Goal: Navigation & Orientation: Find specific page/section

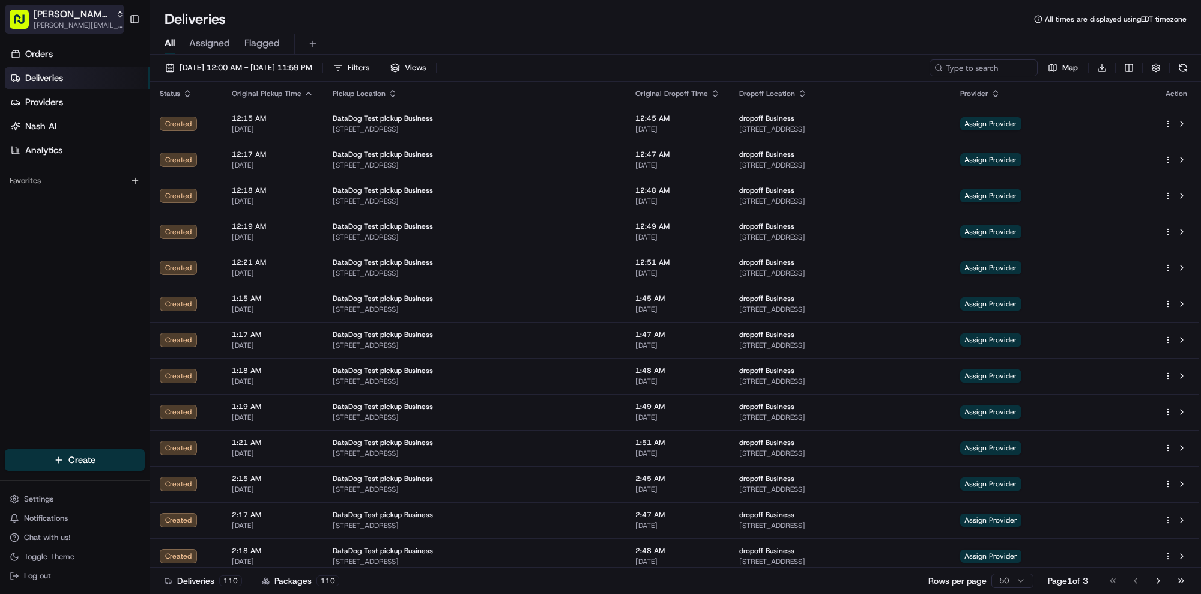
click at [74, 17] on span "[PERSON_NAME] Org" at bounding box center [72, 14] width 77 height 12
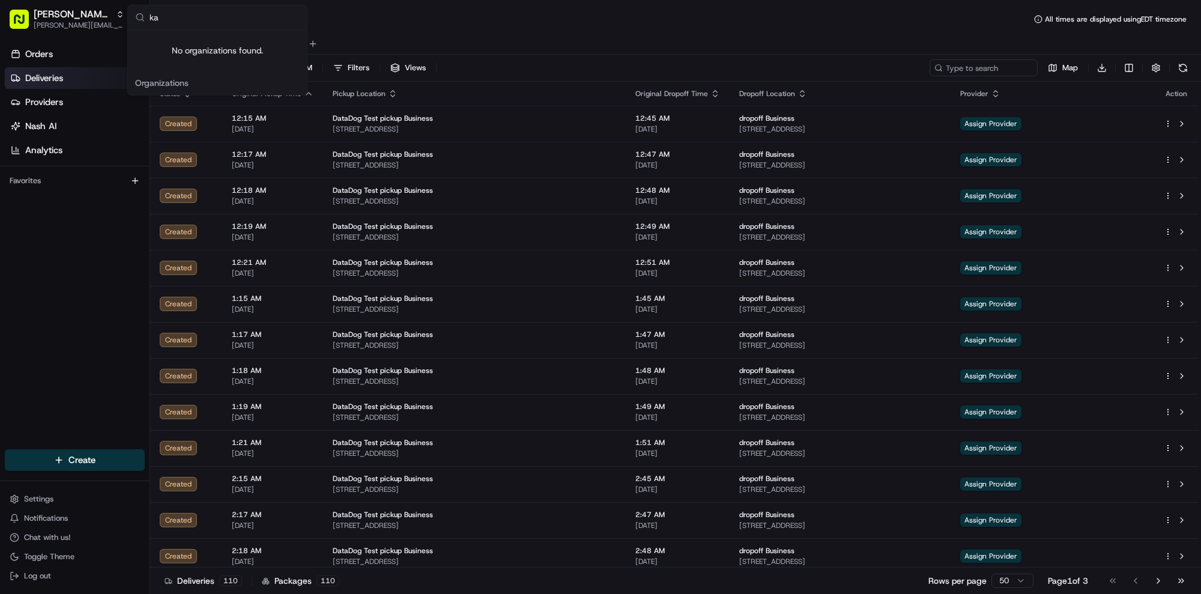
type input "k"
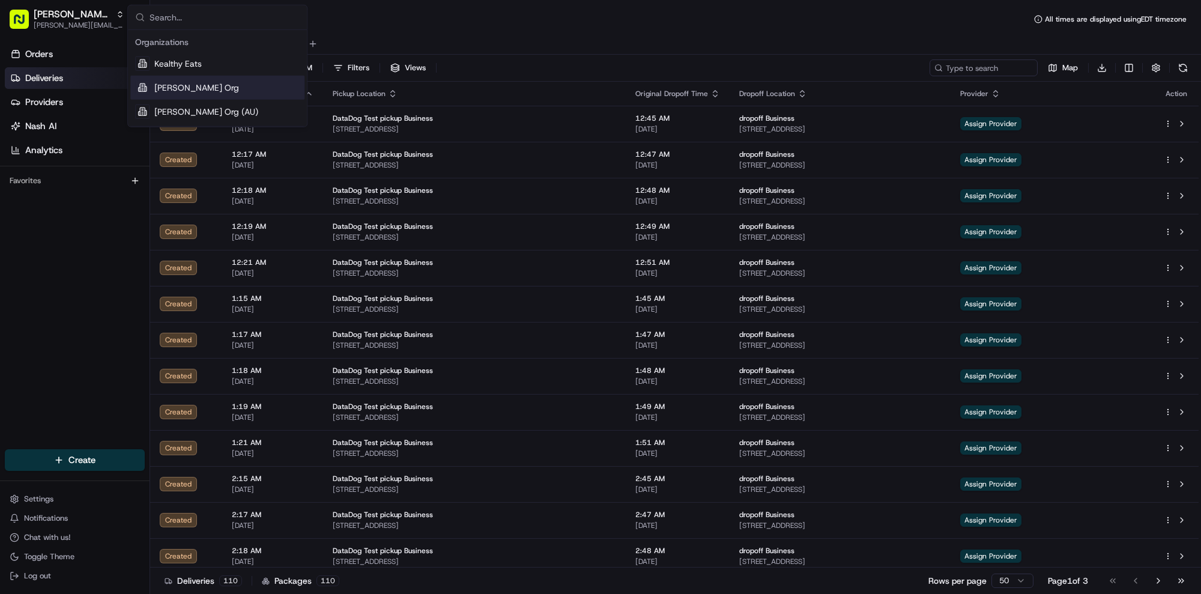
click at [192, 82] on div "[PERSON_NAME] Org" at bounding box center [217, 88] width 174 height 24
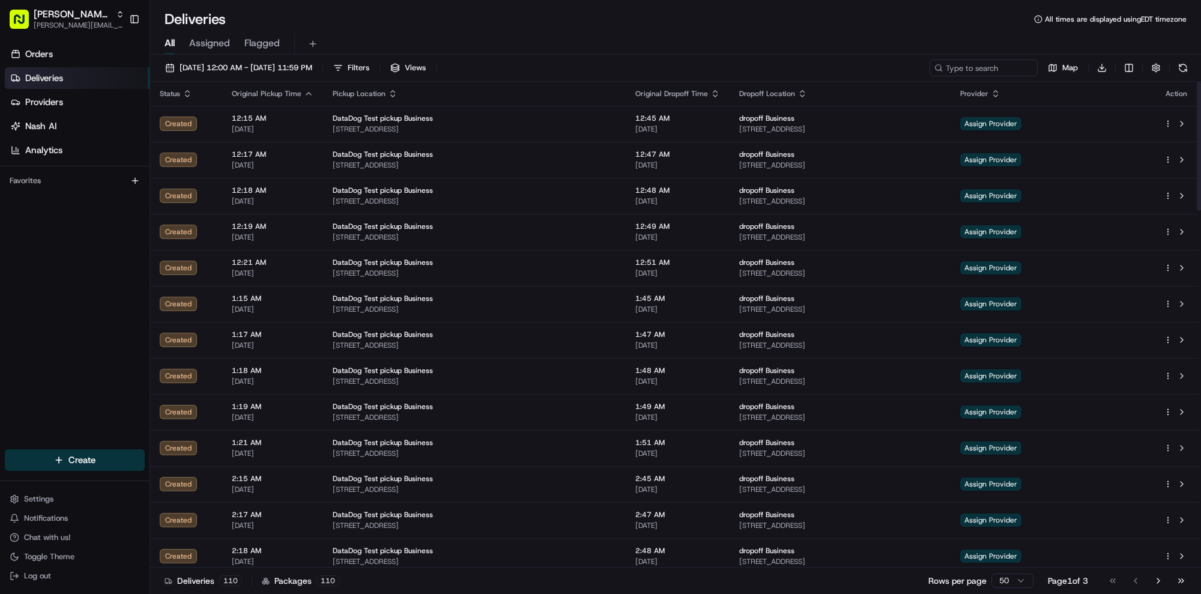
click at [74, 136] on li "Nash AI" at bounding box center [77, 126] width 145 height 22
click at [89, 130] on link "Nash AI" at bounding box center [77, 126] width 145 height 22
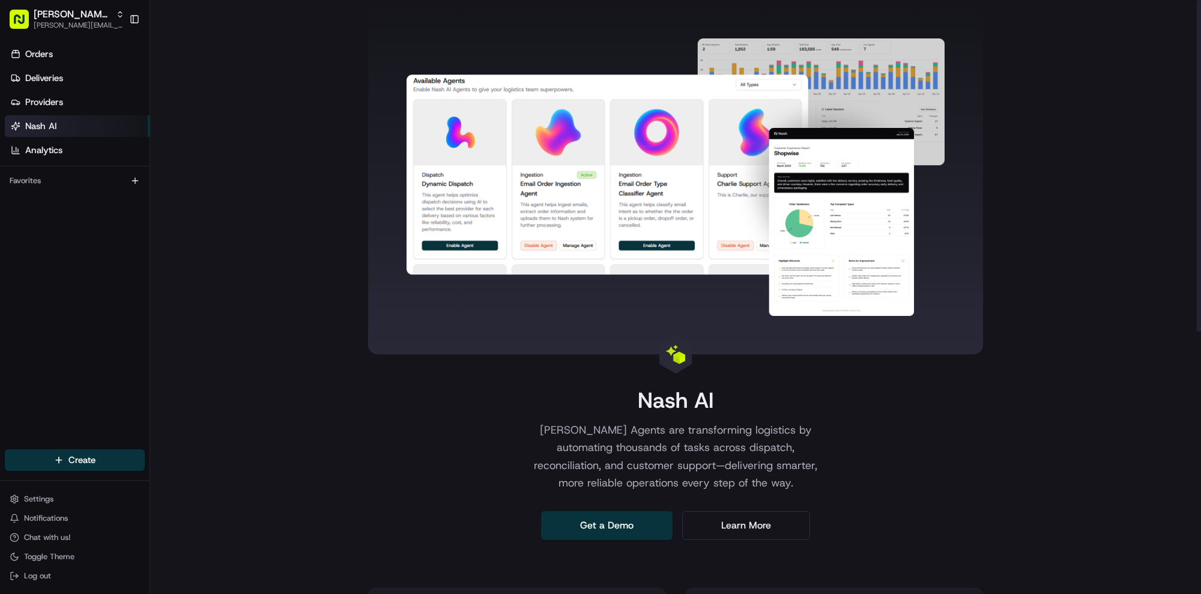
click at [84, 2] on div "Nash Org kelsey@usenash.com Toggle Sidebar" at bounding box center [75, 19] width 150 height 38
click at [83, 21] on span "[PERSON_NAME][EMAIL_ADDRESS][DOMAIN_NAME]" at bounding box center [79, 25] width 91 height 10
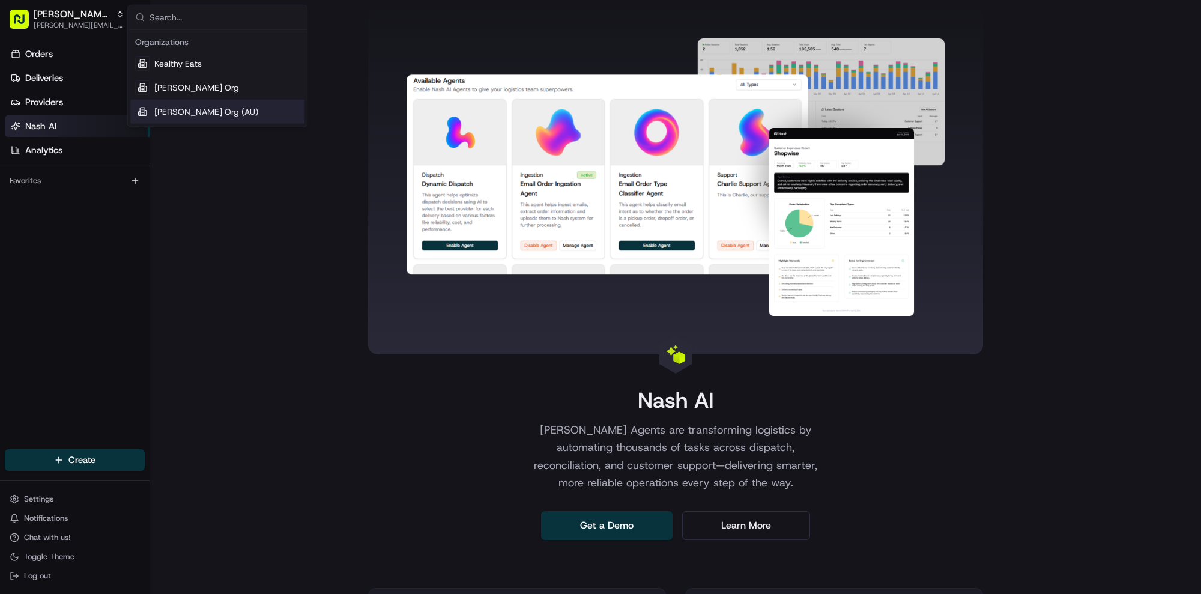
click at [186, 112] on span "[PERSON_NAME] Org (AU)" at bounding box center [206, 112] width 104 height 12
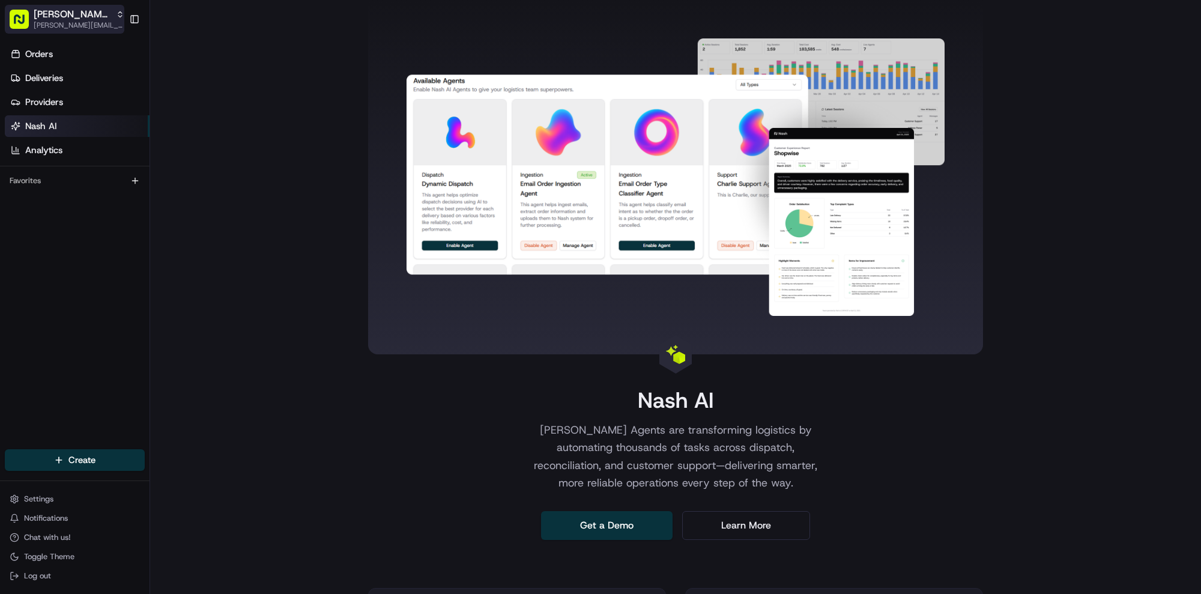
click at [93, 23] on span "[PERSON_NAME][EMAIL_ADDRESS][DOMAIN_NAME]" at bounding box center [79, 25] width 91 height 10
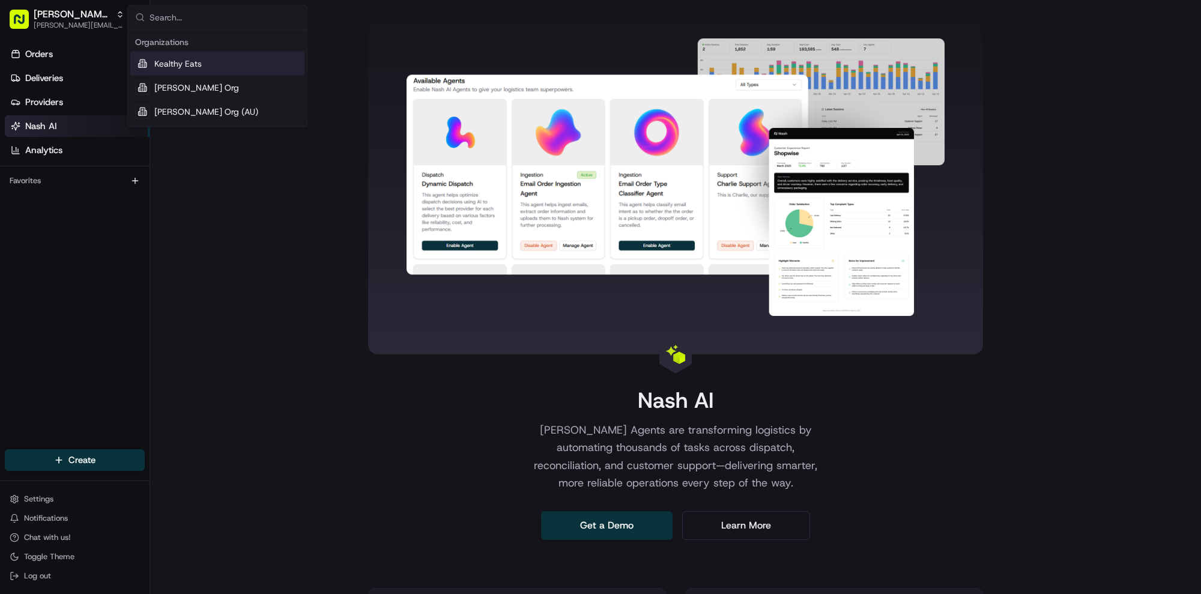
click at [159, 66] on span "Kealthy Eats" at bounding box center [177, 64] width 47 height 12
